Goal: Use online tool/utility: Use online tool/utility

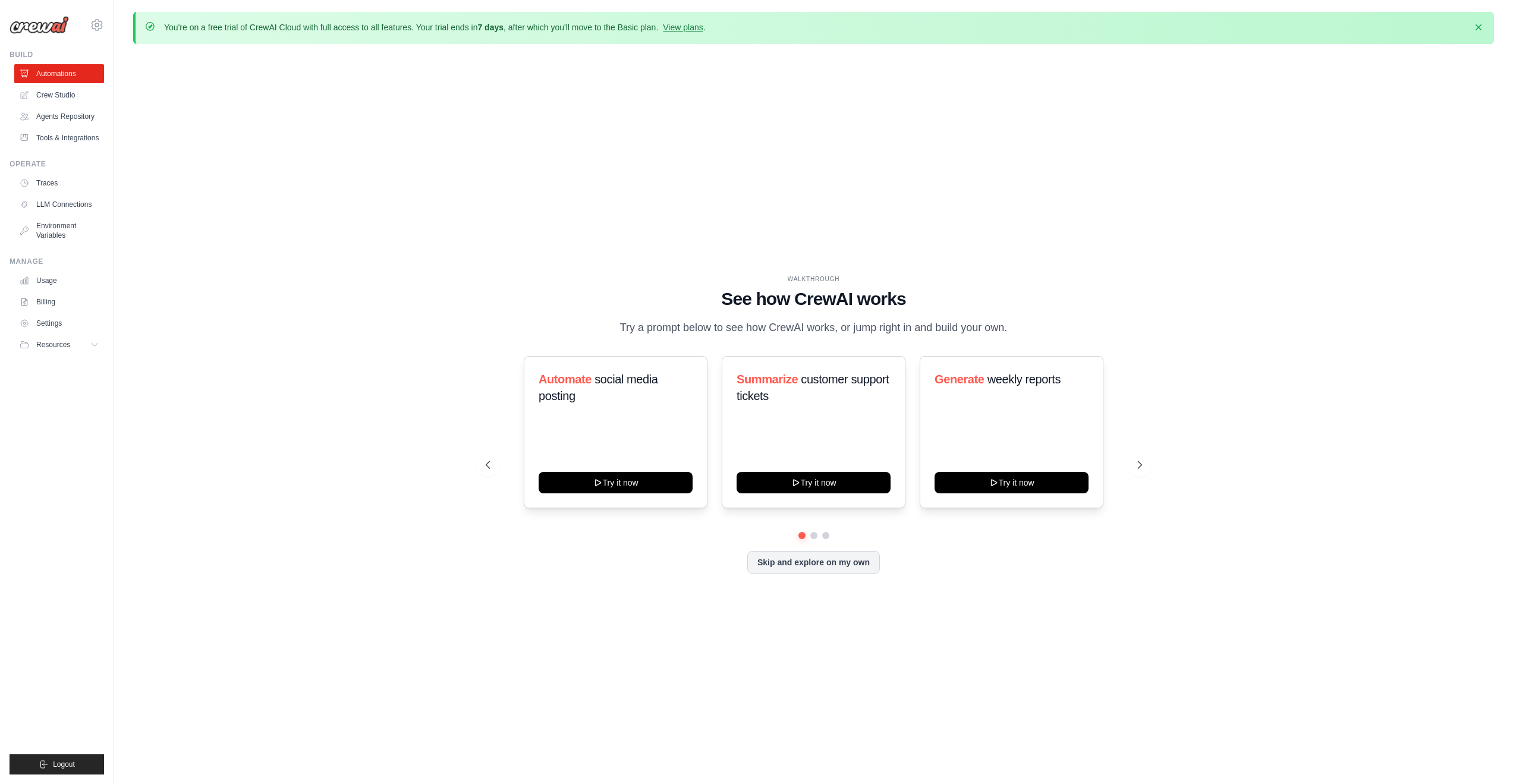
click at [75, 99] on link "Crew Studio" at bounding box center [58, 95] width 90 height 19
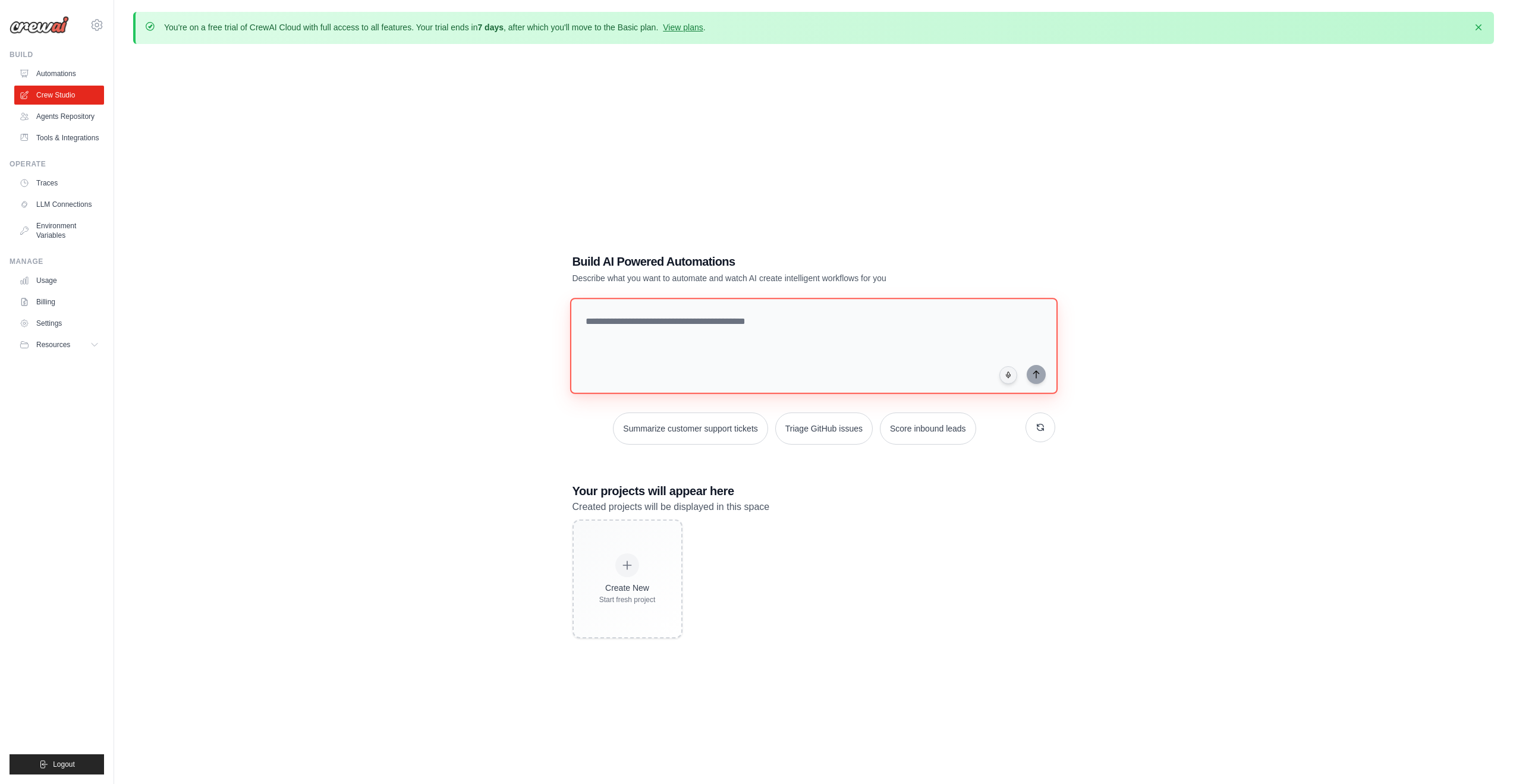
click at [622, 319] on textarea at bounding box center [813, 346] width 488 height 96
type textarea "**********"
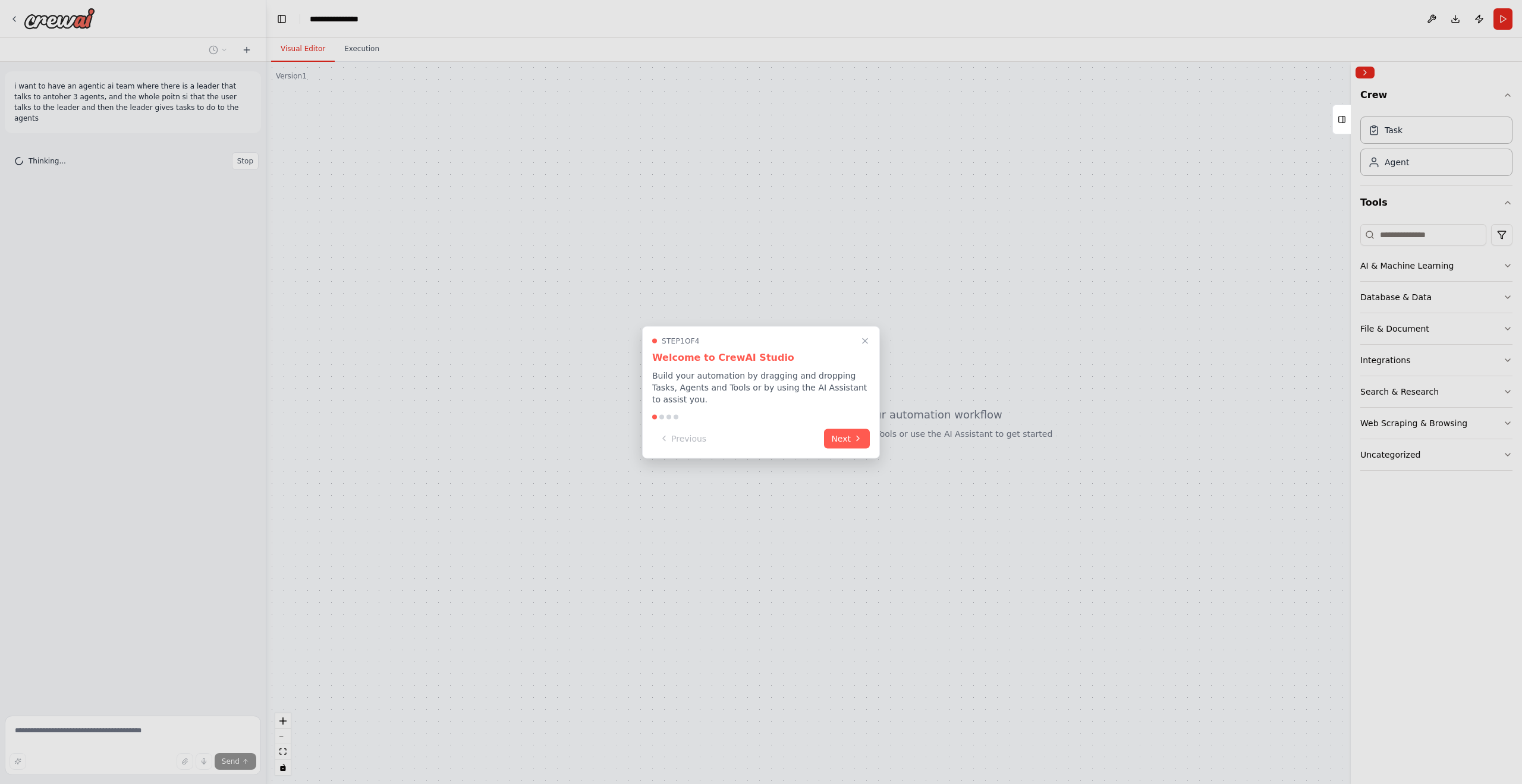
click at [854, 436] on button "Next" at bounding box center [847, 438] width 46 height 20
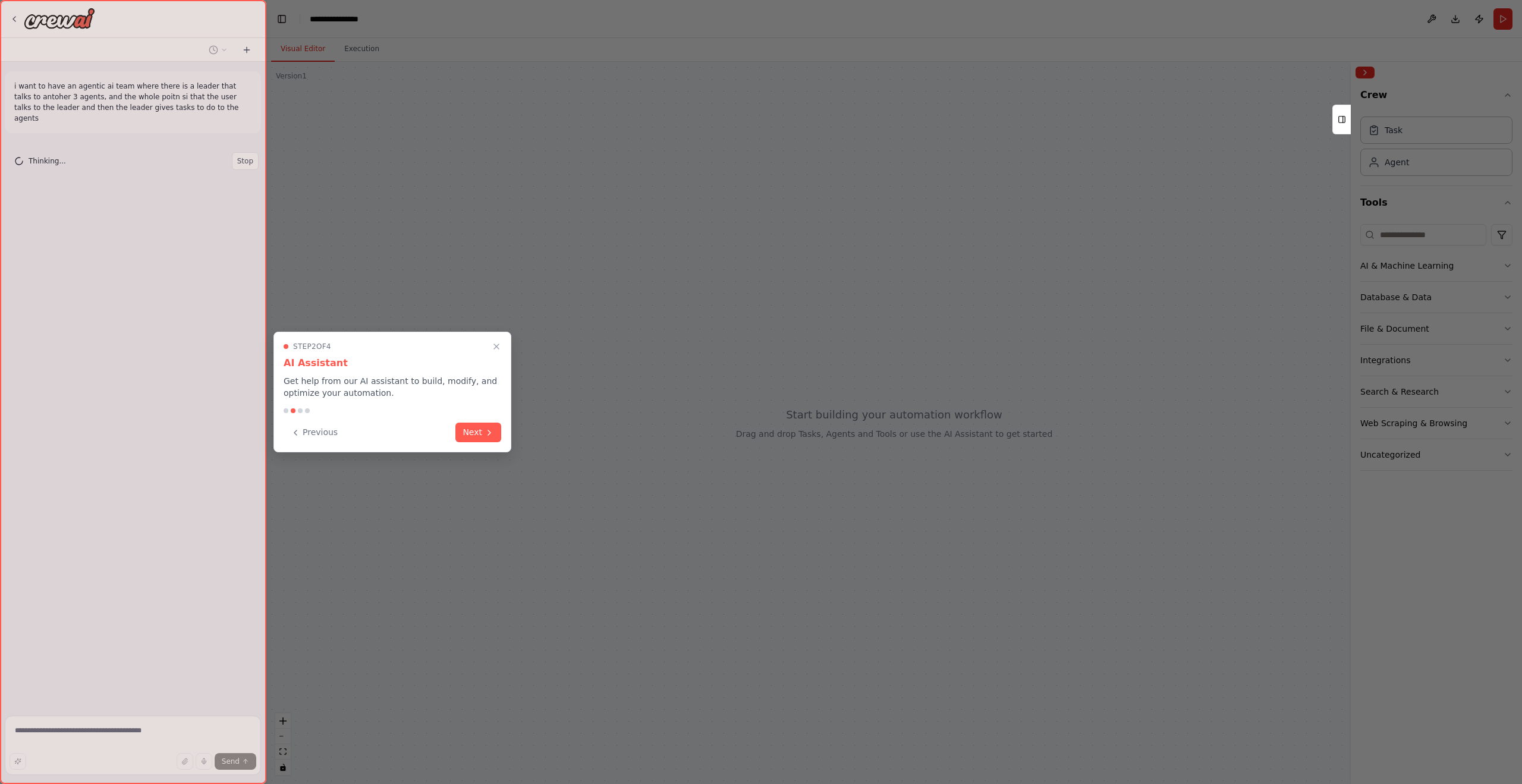
click at [494, 344] on icon "Close walkthrough" at bounding box center [496, 346] width 4 height 4
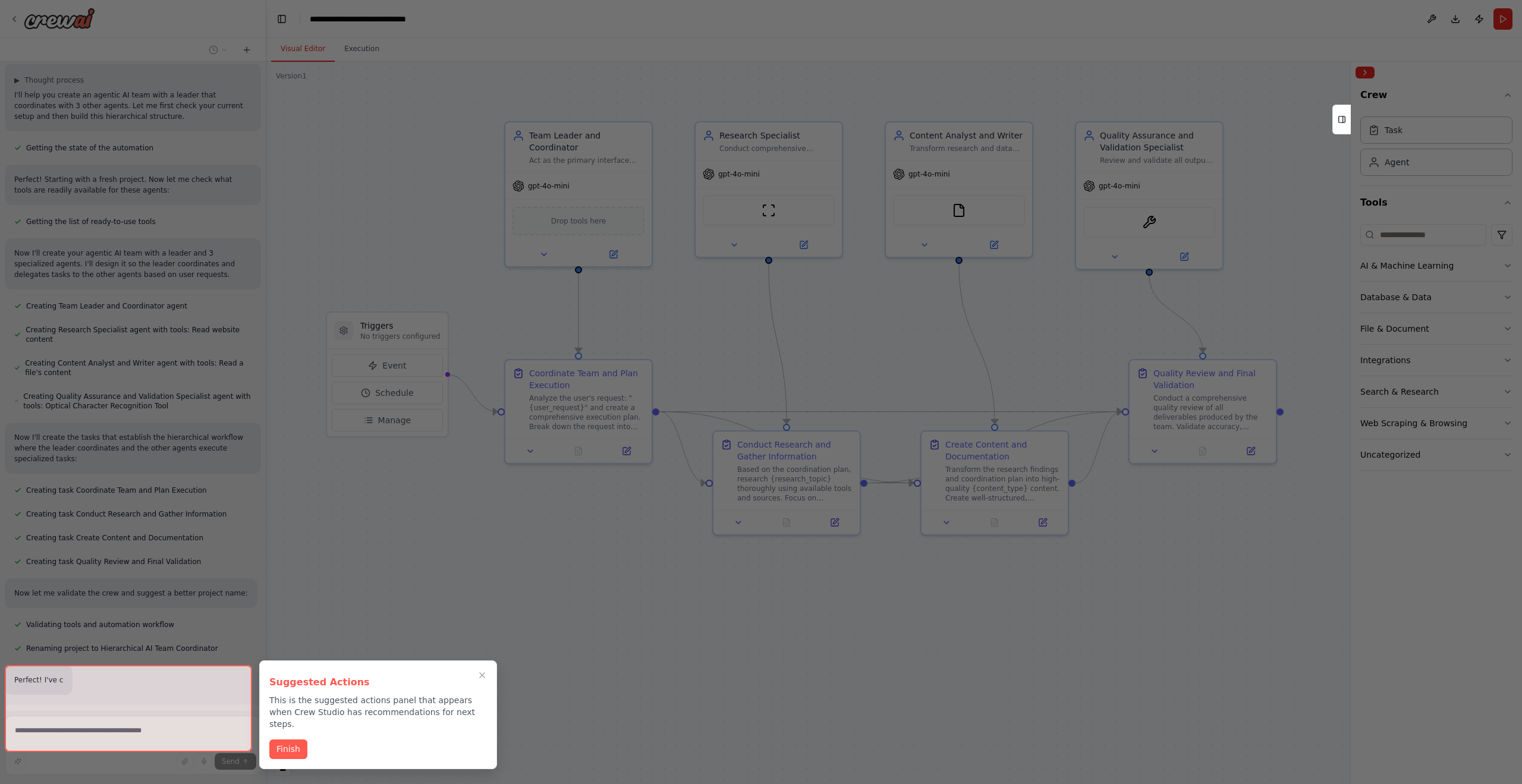
scroll to position [87, 0]
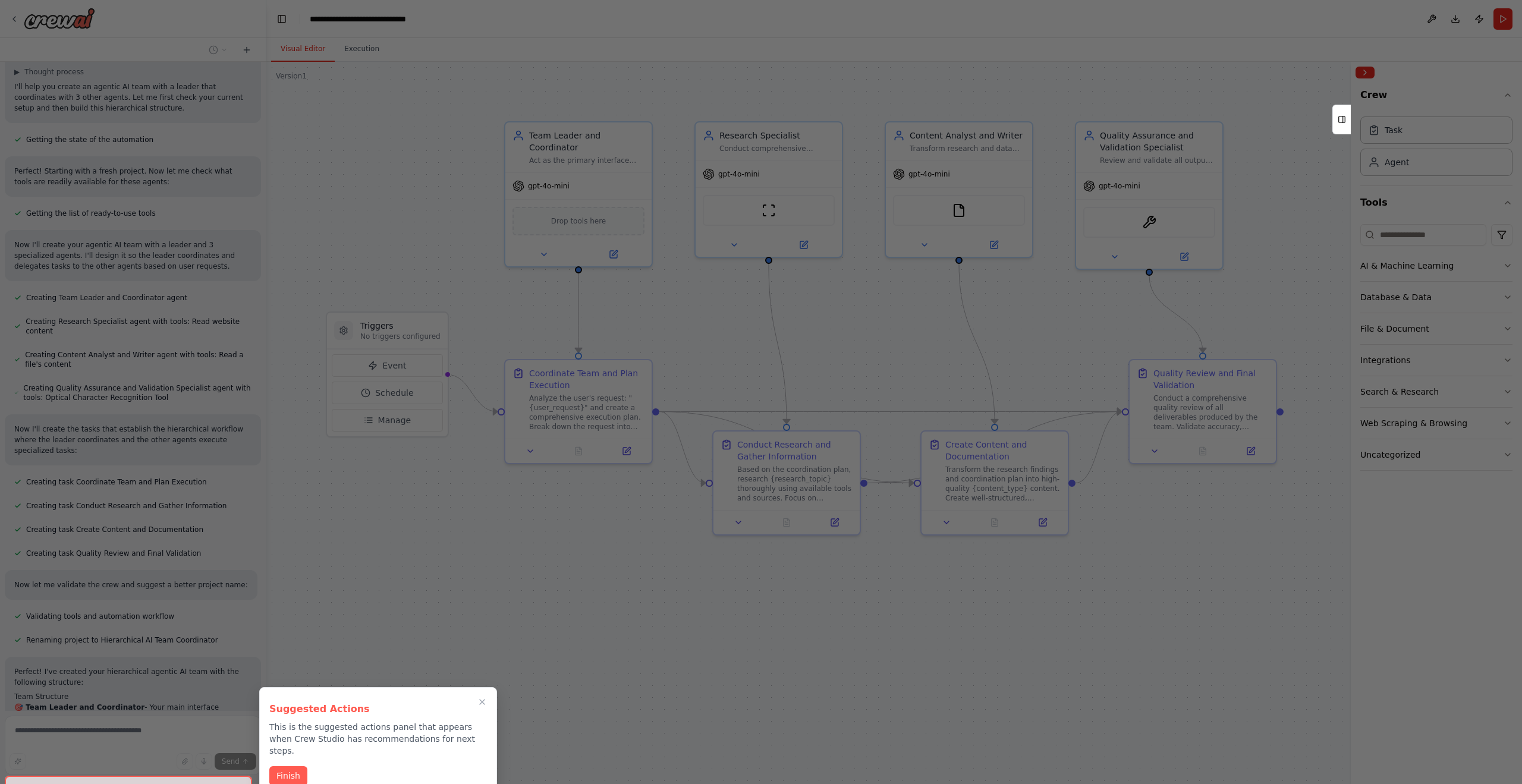
click at [483, 705] on icon "Close walkthrough" at bounding box center [482, 701] width 10 height 10
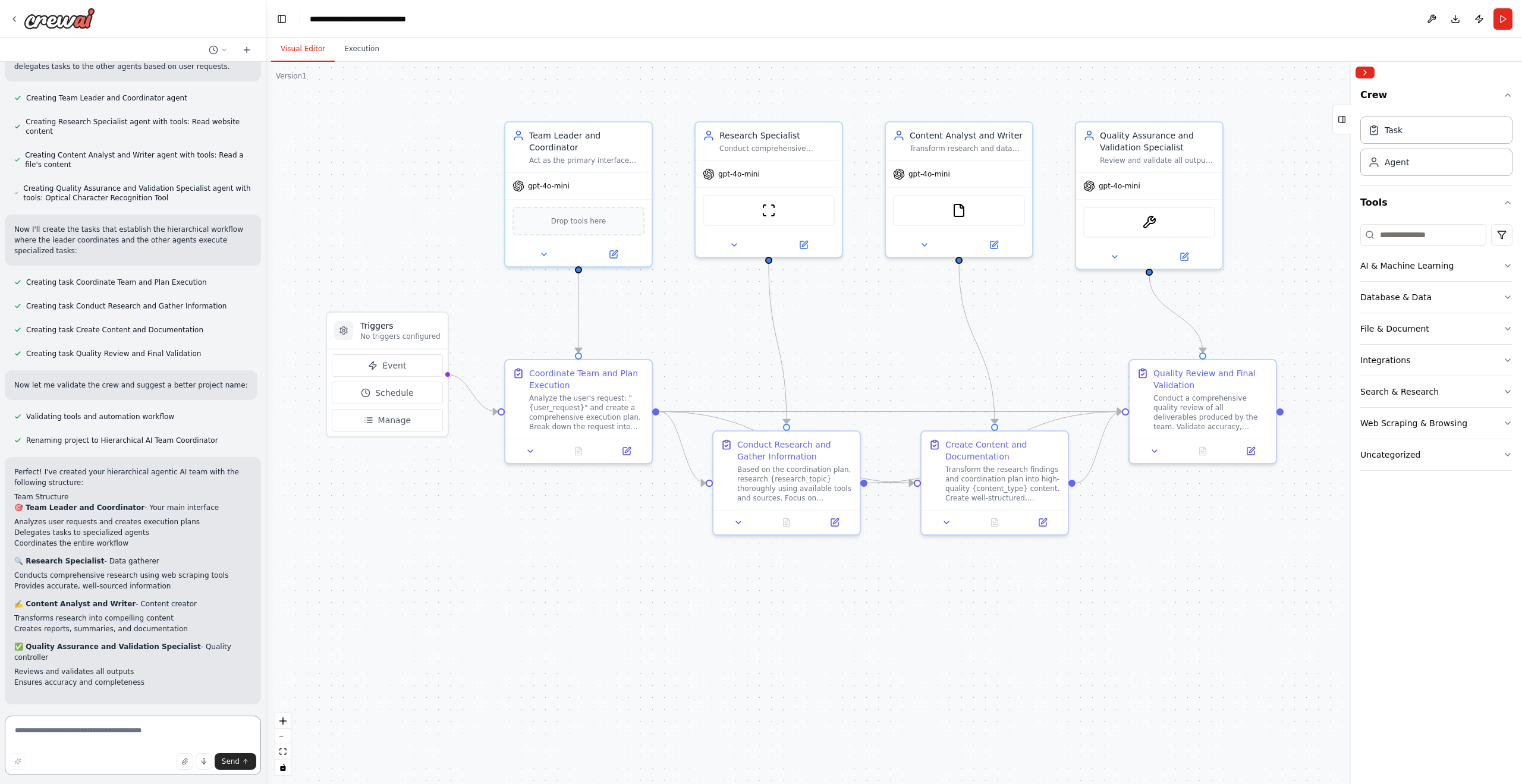
scroll to position [285, 0]
